Goal: Register for event/course

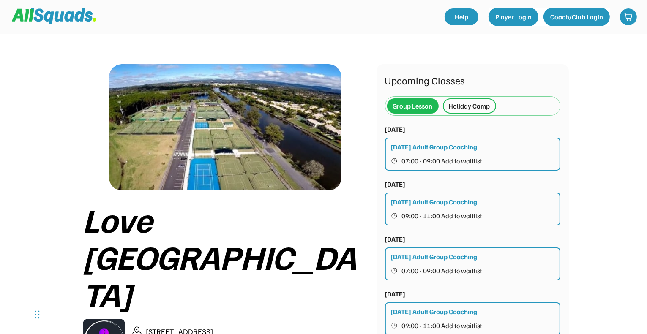
click at [462, 102] on div "Holiday Camp" at bounding box center [469, 106] width 41 height 10
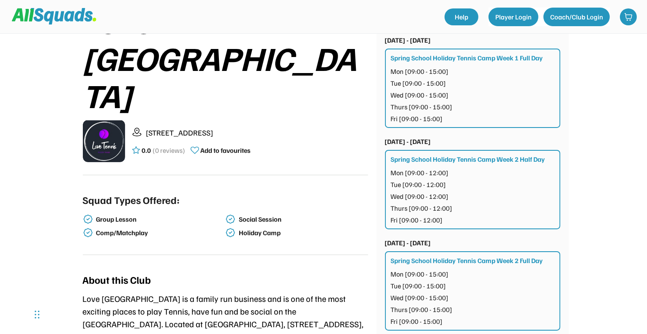
scroll to position [211, 0]
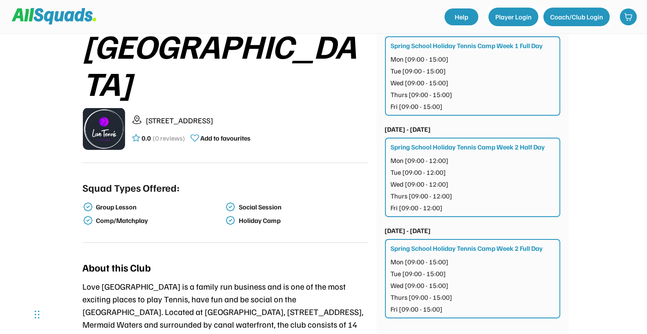
click at [491, 273] on div "Mon [09:00 - 15:00] Tue [09:00 - 15:00] Wed [09:00 - 15:00] Thurs [09:00 - 15:0…" at bounding box center [473, 285] width 164 height 57
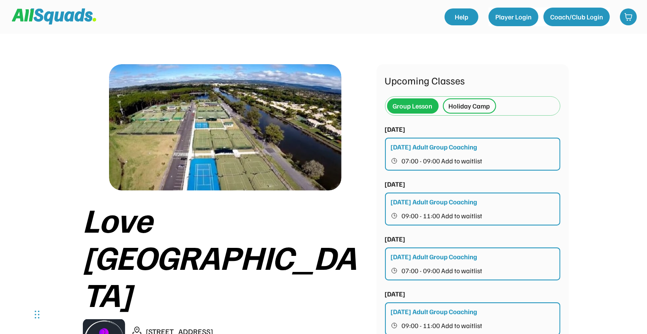
click at [483, 106] on div "Holiday Camp" at bounding box center [469, 106] width 41 height 10
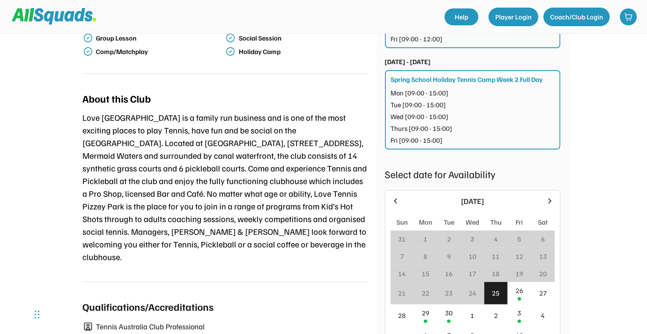
scroll to position [465, 0]
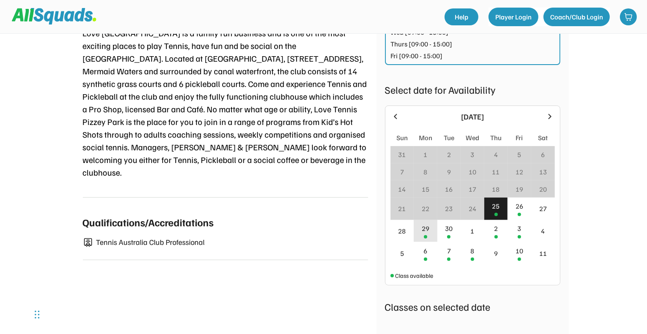
click at [424, 228] on div "29" at bounding box center [426, 229] width 8 height 10
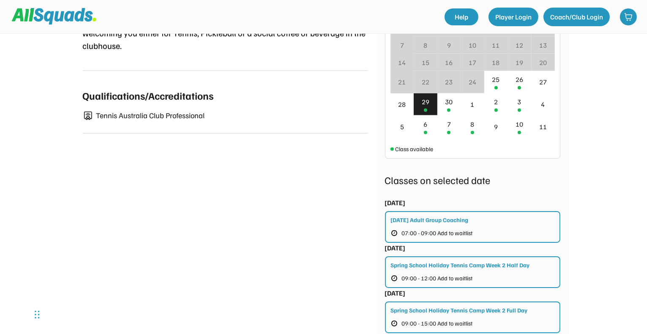
scroll to position [634, 0]
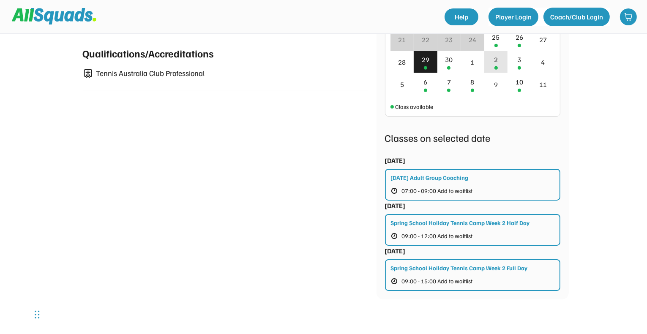
click at [491, 63] on div "2" at bounding box center [496, 62] width 24 height 22
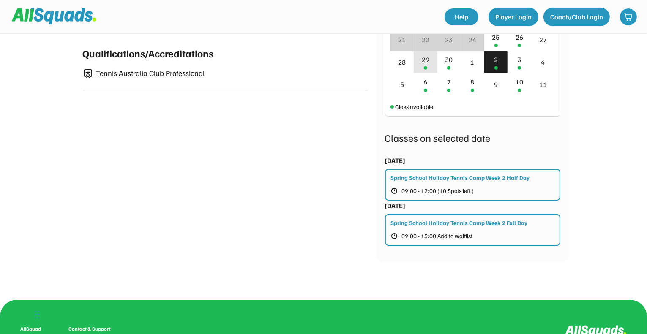
click at [427, 59] on div "29" at bounding box center [426, 60] width 8 height 10
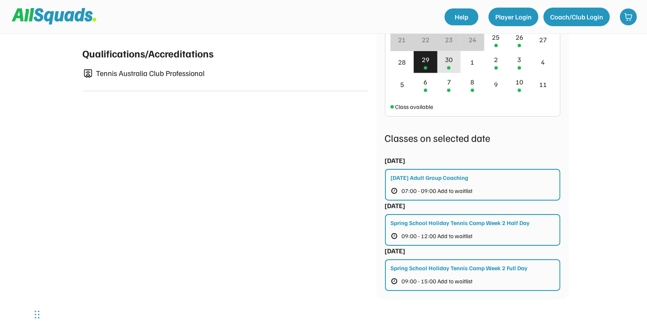
click at [447, 60] on div "30" at bounding box center [449, 60] width 8 height 10
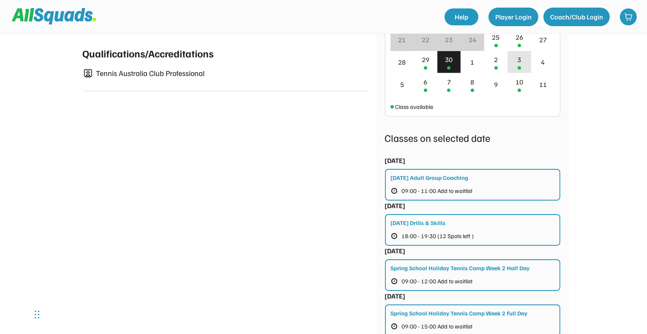
click at [511, 64] on div "3" at bounding box center [519, 62] width 24 height 22
click at [499, 60] on div "2" at bounding box center [496, 62] width 24 height 22
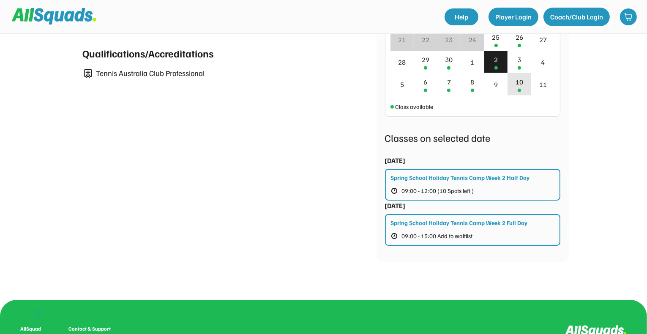
click at [527, 79] on div "10" at bounding box center [519, 84] width 24 height 22
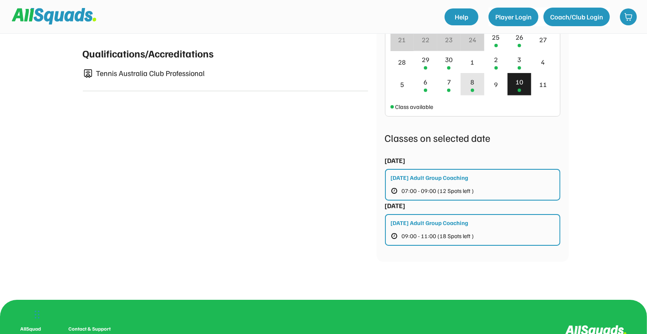
click at [472, 81] on div "8" at bounding box center [472, 82] width 4 height 10
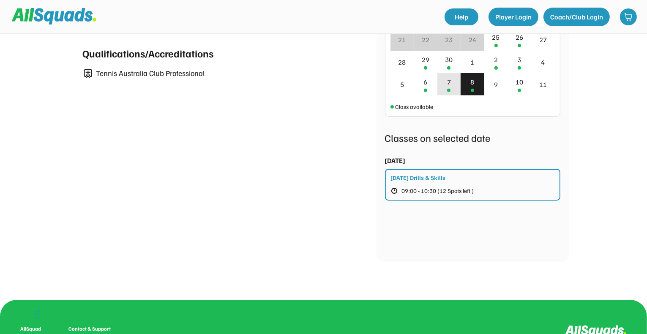
click at [448, 82] on div "7" at bounding box center [449, 82] width 4 height 10
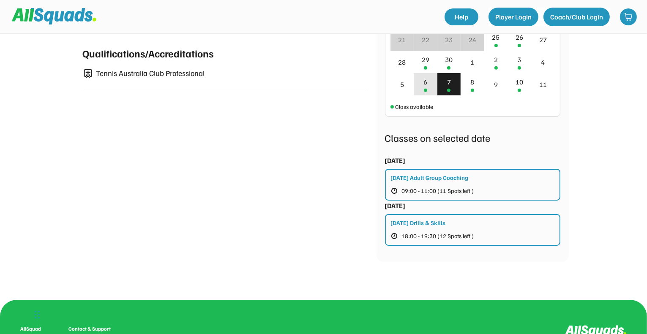
click at [425, 85] on div "6" at bounding box center [426, 84] width 24 height 22
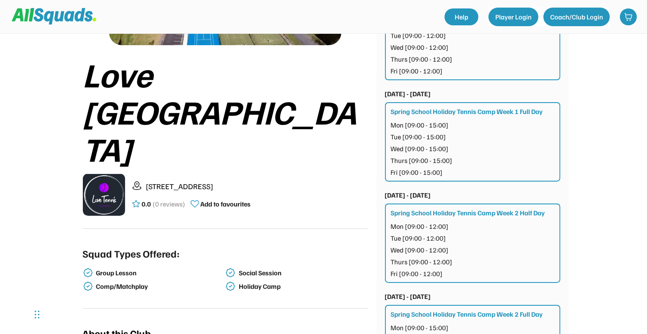
scroll to position [0, 0]
